Goal: Browse casually

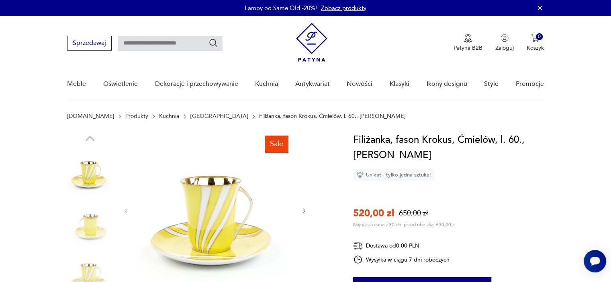
scroll to position [67, 0]
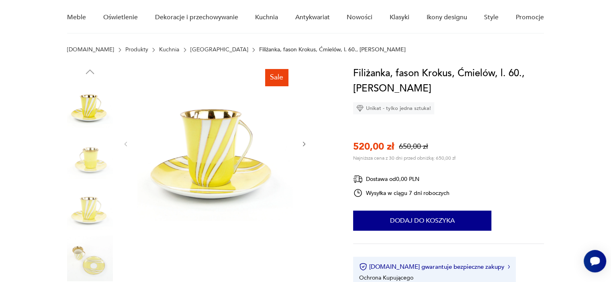
click at [303, 144] on icon "button" at bounding box center [304, 144] width 7 height 7
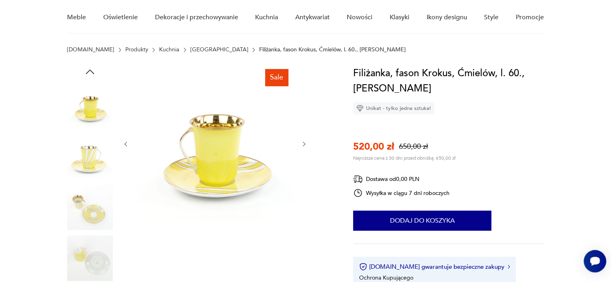
click at [303, 142] on icon "button" at bounding box center [304, 144] width 2 height 5
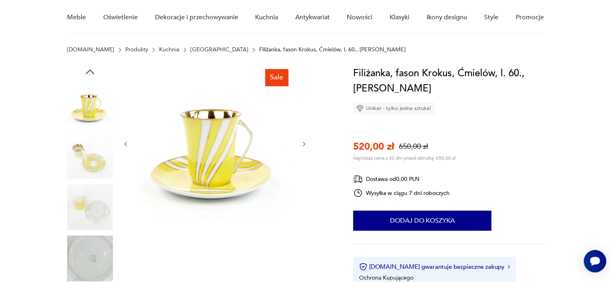
click at [303, 144] on icon "button" at bounding box center [304, 144] width 7 height 7
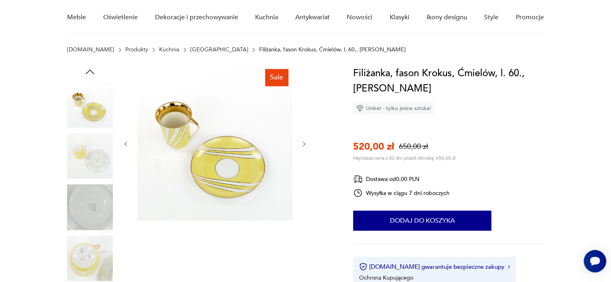
click at [181, 122] on img at bounding box center [214, 143] width 155 height 155
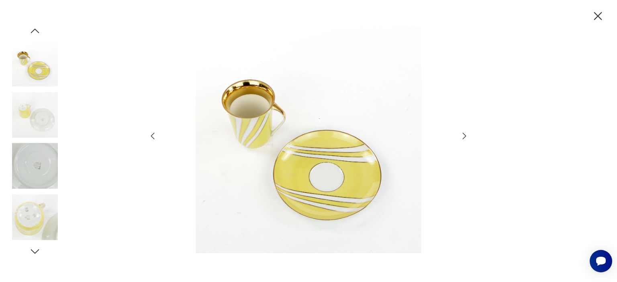
click at [462, 134] on icon "button" at bounding box center [464, 136] width 10 height 10
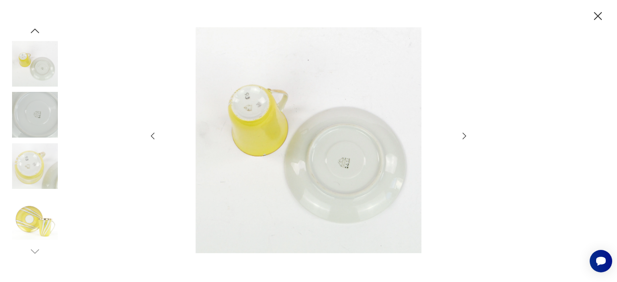
click at [462, 134] on icon "button" at bounding box center [464, 136] width 10 height 10
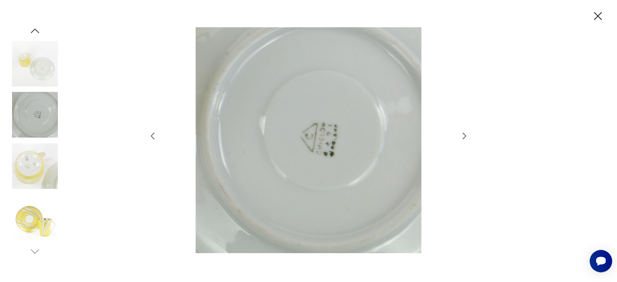
click at [462, 134] on icon "button" at bounding box center [464, 136] width 10 height 10
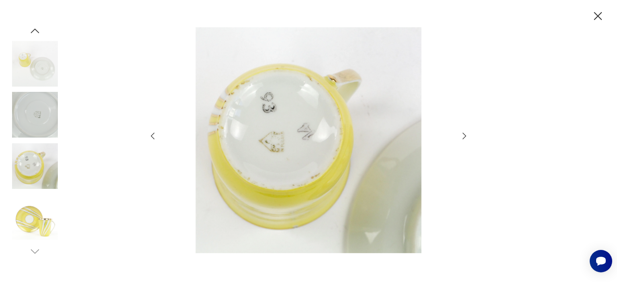
click at [461, 134] on icon "button" at bounding box center [464, 136] width 10 height 10
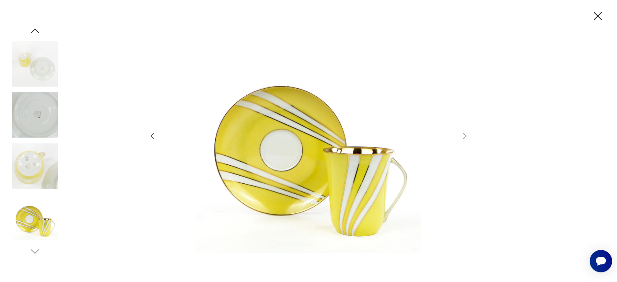
click at [596, 14] on icon "button" at bounding box center [598, 16] width 14 height 14
